Goal: Information Seeking & Learning: Learn about a topic

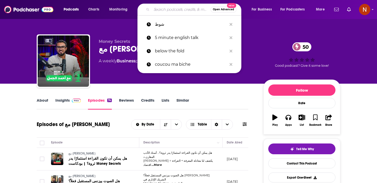
scroll to position [18, 0]
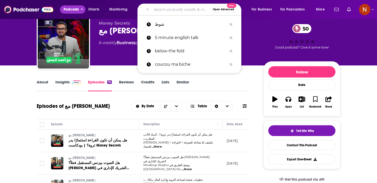
click at [74, 12] on span "Podcasts" at bounding box center [71, 9] width 15 height 7
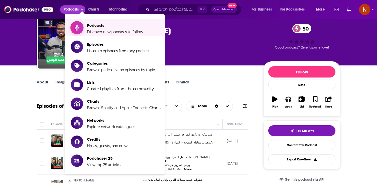
click at [90, 31] on span "Discover new podcasts to follow" at bounding box center [115, 32] width 56 height 5
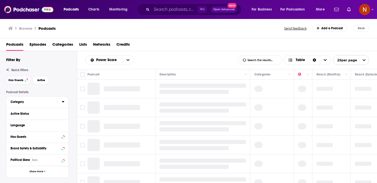
click at [53, 102] on div "Category" at bounding box center [35, 102] width 48 height 4
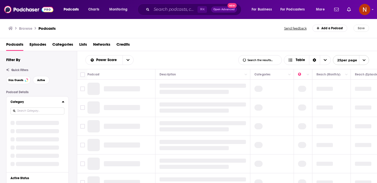
click at [57, 110] on input at bounding box center [38, 111] width 54 height 7
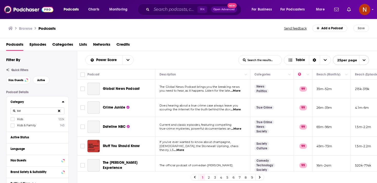
type input "kid"
click at [36, 127] on label "Kids & Family 143" at bounding box center [38, 125] width 54 height 4
click at [13, 127] on input "multiSelectOption-kids-family-1" at bounding box center [13, 127] width 0 height 0
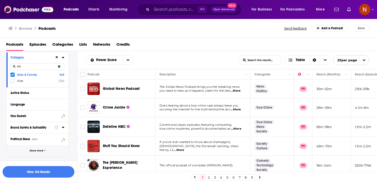
scroll to position [45, 0]
click at [41, 151] on span "Show More" at bounding box center [37, 149] width 14 height 3
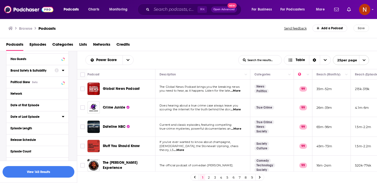
scroll to position [140, 0]
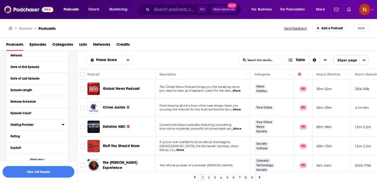
click at [64, 124] on icon at bounding box center [63, 124] width 3 height 4
click at [51, 134] on input at bounding box center [38, 133] width 54 height 7
click at [25, 142] on span "Simplecast" at bounding box center [24, 142] width 15 height 4
click at [13, 143] on input "multiSelectOption-Simplecast-0" at bounding box center [13, 143] width 0 height 0
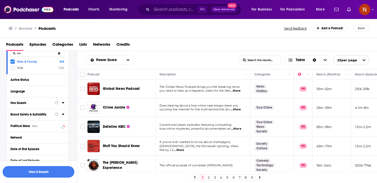
scroll to position [57, 0]
click at [63, 91] on icon at bounding box center [63, 91] width 2 height 1
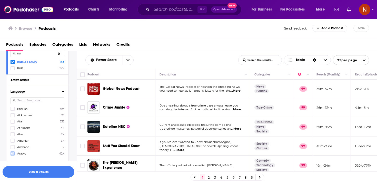
click at [11, 155] on label at bounding box center [13, 153] width 4 height 4
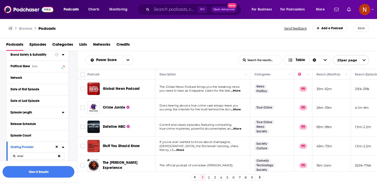
scroll to position [217, 0]
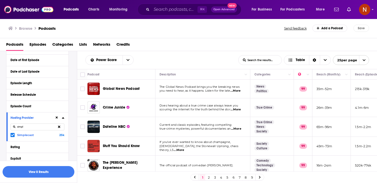
click at [43, 126] on input "simpl" at bounding box center [38, 126] width 54 height 7
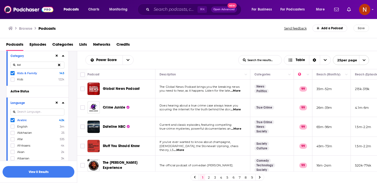
scroll to position [47, 0]
click at [30, 130] on div "Arabic 42k English 3m Abkhazian 25 Afar 535 Afrikaans 4k Akan 2k Albanian 3k Am…" at bounding box center [38, 146] width 54 height 59
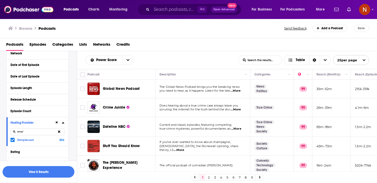
scroll to position [211, 0]
click at [32, 133] on input "simpl" at bounding box center [38, 132] width 54 height 7
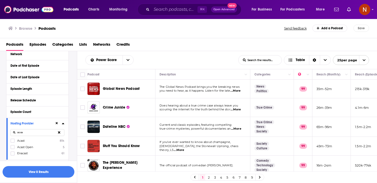
type input "acas"
click at [16, 141] on label "Acast 81k" at bounding box center [38, 140] width 54 height 4
click at [13, 142] on input "multiSelectOption-Acast-0" at bounding box center [13, 142] width 0 height 0
click at [40, 174] on button "View 0 Results" at bounding box center [39, 172] width 72 height 12
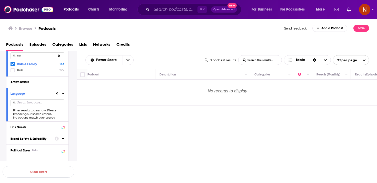
scroll to position [55, 0]
click at [41, 105] on input at bounding box center [38, 102] width 54 height 7
type input "ar"
click at [59, 105] on button at bounding box center [59, 103] width 11 height 12
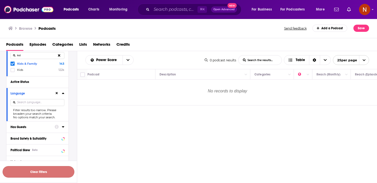
click at [35, 176] on button "Clear Filters" at bounding box center [39, 172] width 72 height 12
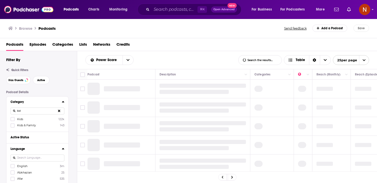
click at [61, 111] on button at bounding box center [59, 111] width 11 height 12
click at [51, 111] on input at bounding box center [38, 111] width 54 height 7
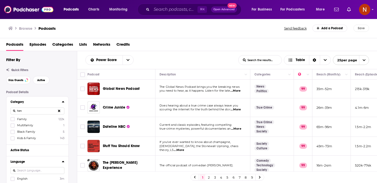
type input "fam"
click at [48, 119] on label "Family 122k" at bounding box center [38, 119] width 54 height 4
click at [13, 121] on input "multiSelectOption-family-0" at bounding box center [13, 121] width 0 height 0
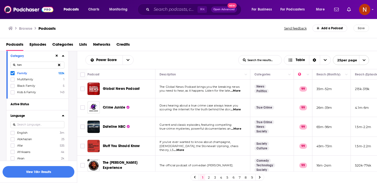
scroll to position [50, 0]
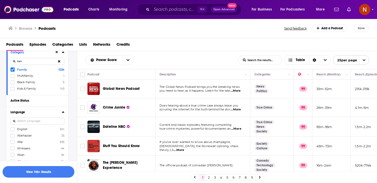
click at [60, 63] on icon at bounding box center [59, 61] width 2 height 3
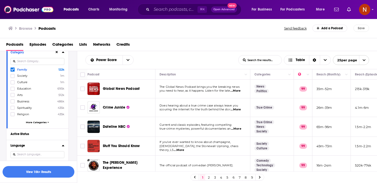
click at [60, 63] on input at bounding box center [38, 61] width 54 height 7
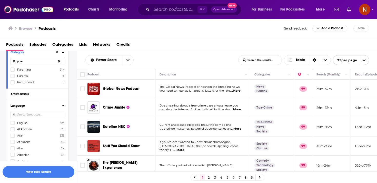
type input "pare"
click at [27, 69] on span "Parenting" at bounding box center [24, 70] width 14 height 4
click at [13, 71] on input "multiSelectOption-parenting-0" at bounding box center [13, 71] width 0 height 0
click at [40, 116] on input at bounding box center [38, 114] width 54 height 7
type input "arab"
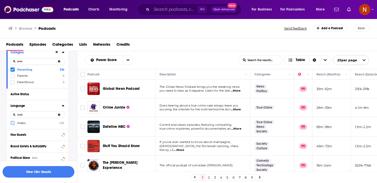
click at [13, 122] on icon at bounding box center [12, 122] width 3 height 3
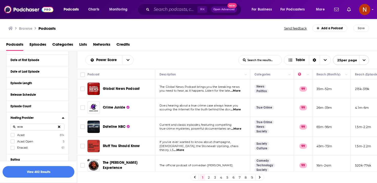
scroll to position [173, 0]
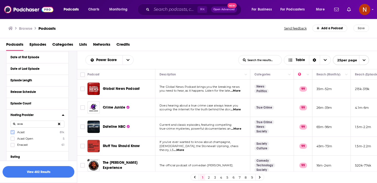
click at [14, 132] on label at bounding box center [13, 132] width 4 height 4
click at [31, 124] on input "acas" at bounding box center [38, 124] width 54 height 7
click at [13, 133] on icon at bounding box center [12, 132] width 3 height 3
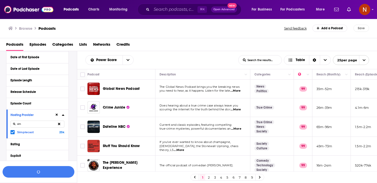
click at [28, 126] on input "sim" at bounding box center [38, 124] width 54 height 7
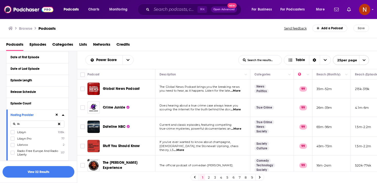
click at [19, 133] on span "Libsyn" at bounding box center [21, 132] width 9 height 4
click at [13, 134] on input "multiSelectOption-Libsyn-0" at bounding box center [13, 134] width 0 height 0
click at [31, 126] on input "lib" at bounding box center [38, 124] width 54 height 7
click at [14, 131] on label at bounding box center [13, 132] width 4 height 4
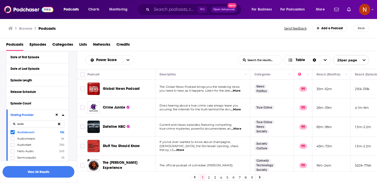
click at [37, 127] on input "audio" at bounding box center [38, 124] width 54 height 7
click at [15, 132] on div at bounding box center [13, 132] width 5 height 4
click at [13, 134] on Studio-0 "multiSelectOption-Omny Studio-0" at bounding box center [13, 134] width 0 height 0
click at [31, 124] on input "omn" at bounding box center [38, 124] width 54 height 7
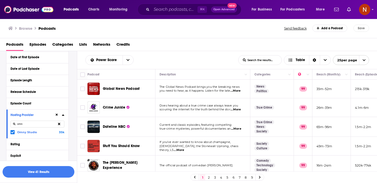
click at [31, 124] on input "omn" at bounding box center [38, 124] width 54 height 7
type input "spreak"
click at [22, 132] on span "Spreaker" at bounding box center [23, 132] width 13 height 4
click at [13, 134] on input "multiSelectOption-Spreaker-0" at bounding box center [13, 134] width 0 height 0
click at [45, 172] on button "View 78 Results" at bounding box center [39, 172] width 72 height 12
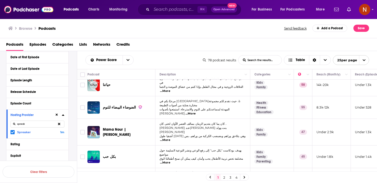
scroll to position [101, 0]
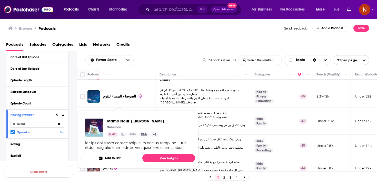
click at [117, 116] on span "Mama Nour | ماما نور" at bounding box center [117, 120] width 28 height 9
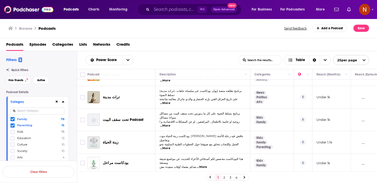
scroll to position [392, 0]
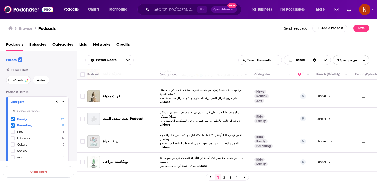
click at [226, 177] on link "2" at bounding box center [224, 177] width 5 height 6
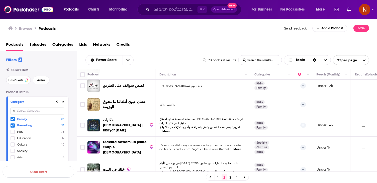
scroll to position [384, 0]
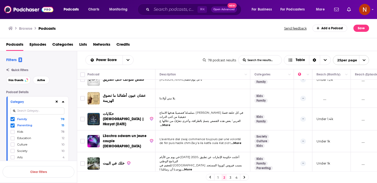
click at [218, 179] on link "1" at bounding box center [218, 177] width 5 height 6
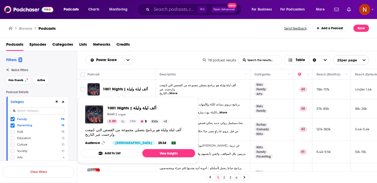
click at [127, 88] on span "1001 Nights | ألف ليلة وليلة" at bounding box center [125, 89] width 45 height 4
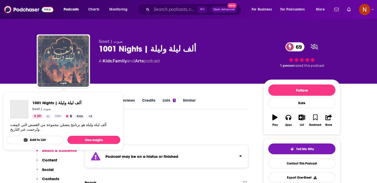
click at [74, 75] on img "1001 Nights | ألف ليلة وليلة" at bounding box center [63, 60] width 51 height 51
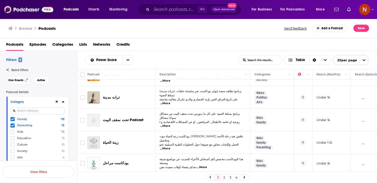
scroll to position [391, 0]
click at [224, 178] on link "2" at bounding box center [224, 177] width 5 height 6
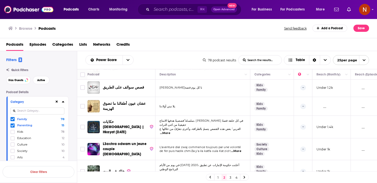
scroll to position [385, 0]
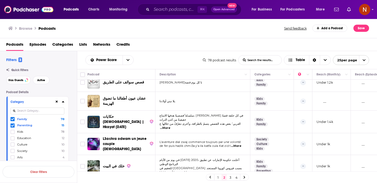
click at [230, 176] on link "3" at bounding box center [230, 177] width 5 height 6
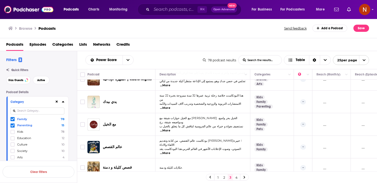
scroll to position [241, 0]
